Goal: Task Accomplishment & Management: Complete application form

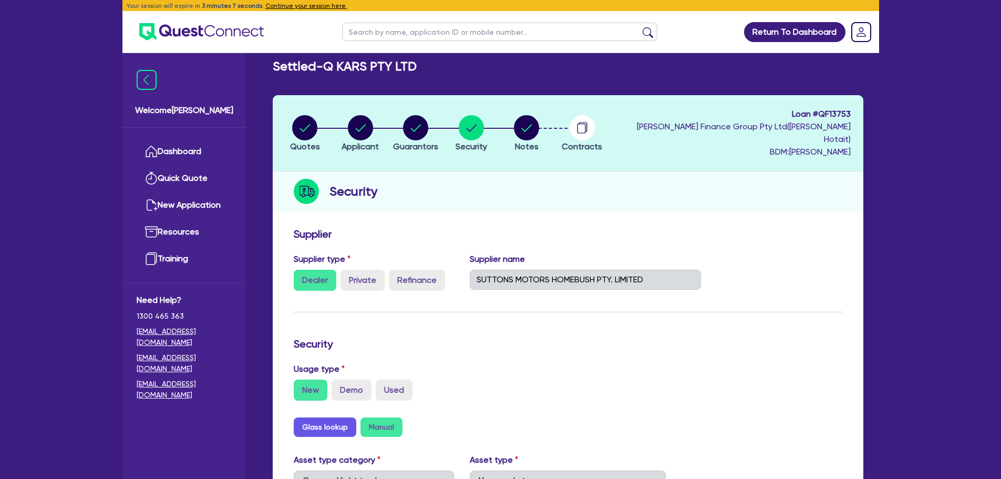
select select "CARS_AND_LIGHT_TRUCKS"
click at [275, 6] on button "Continue your session here." at bounding box center [306, 5] width 82 height 9
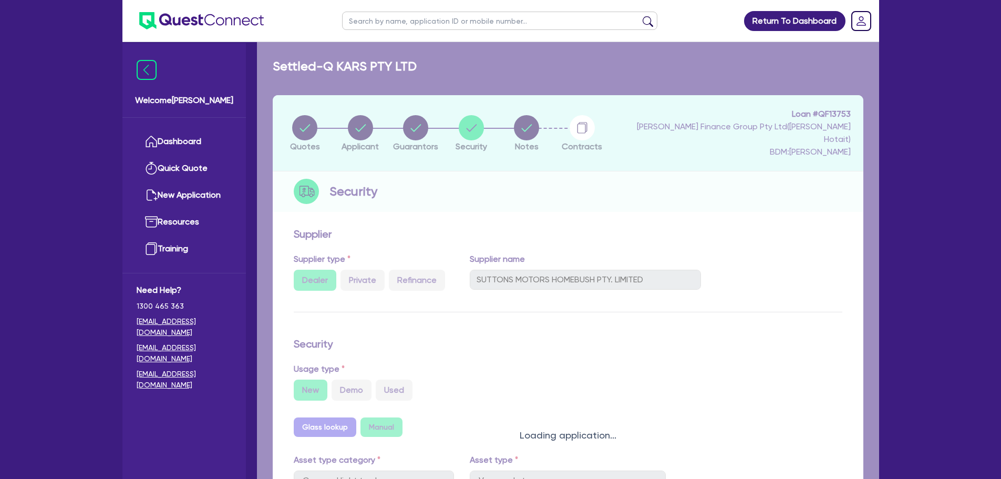
select select "VANS_AND_UTES"
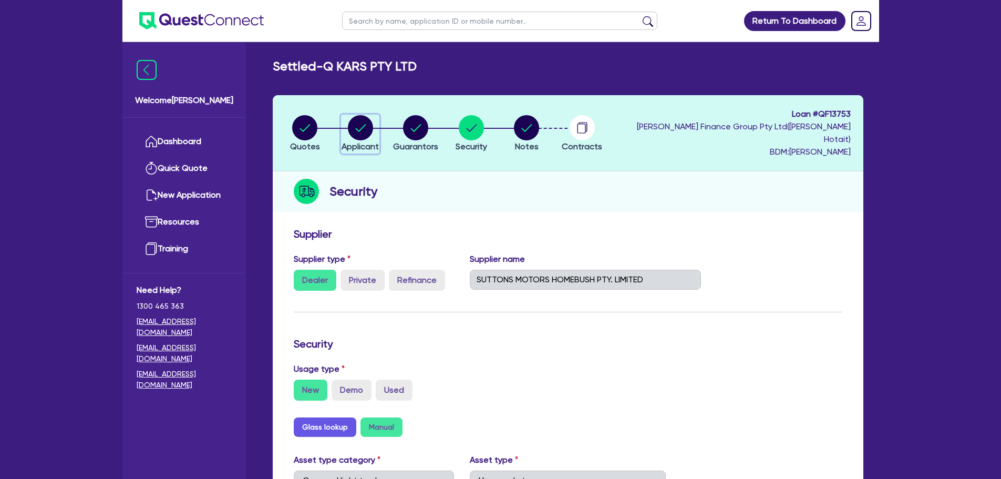
click at [364, 125] on circle "button" at bounding box center [360, 127] width 25 height 25
select select "COMPANY"
select select "ADMINISTRATIVE_SUPPORT"
select select "ADMINISTRATIVE"
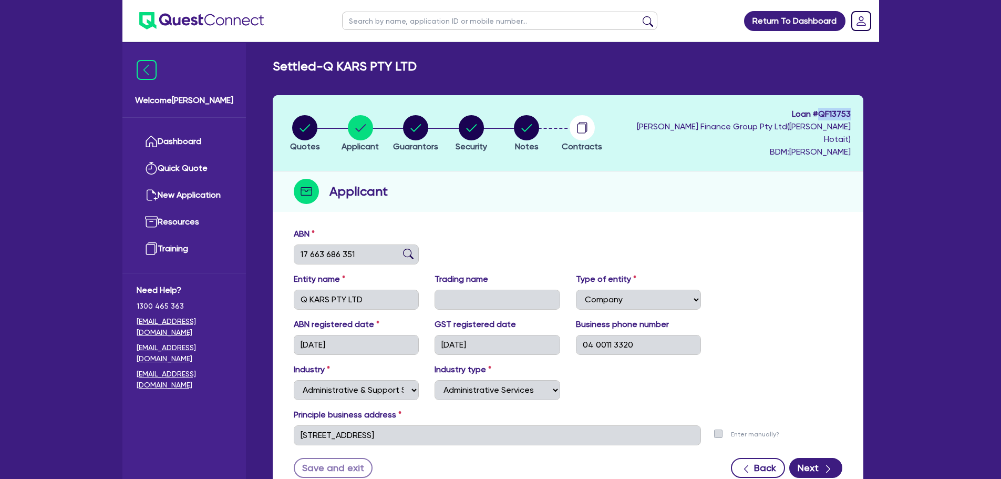
drag, startPoint x: 818, startPoint y: 114, endPoint x: 854, endPoint y: 114, distance: 35.7
click at [854, 114] on header "Quotes Applicant [GEOGRAPHIC_DATA] Security Notes Contracts Loan # QF13753 [PER…" at bounding box center [568, 133] width 591 height 76
copy span "QF13753"
click at [813, 196] on div "Applicant" at bounding box center [568, 191] width 591 height 40
click at [474, 127] on circle "button" at bounding box center [471, 127] width 25 height 25
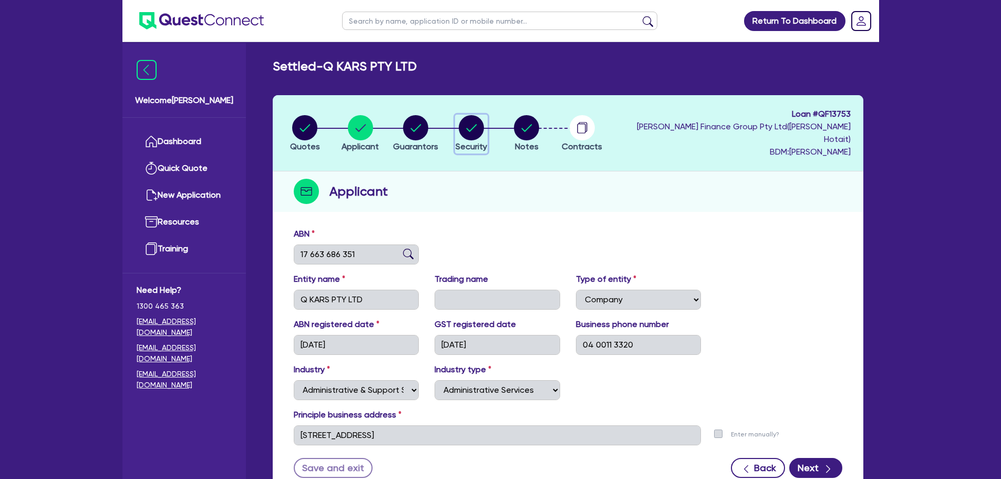
select select "CARS_AND_LIGHT_TRUCKS"
select select "VANS_AND_UTES"
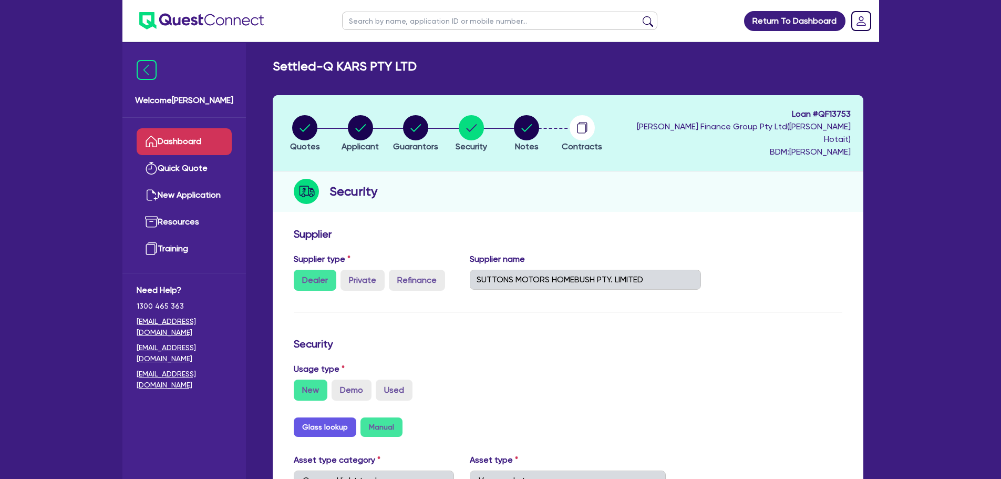
click at [170, 140] on link "Dashboard" at bounding box center [184, 141] width 95 height 27
